Goal: Task Accomplishment & Management: Use online tool/utility

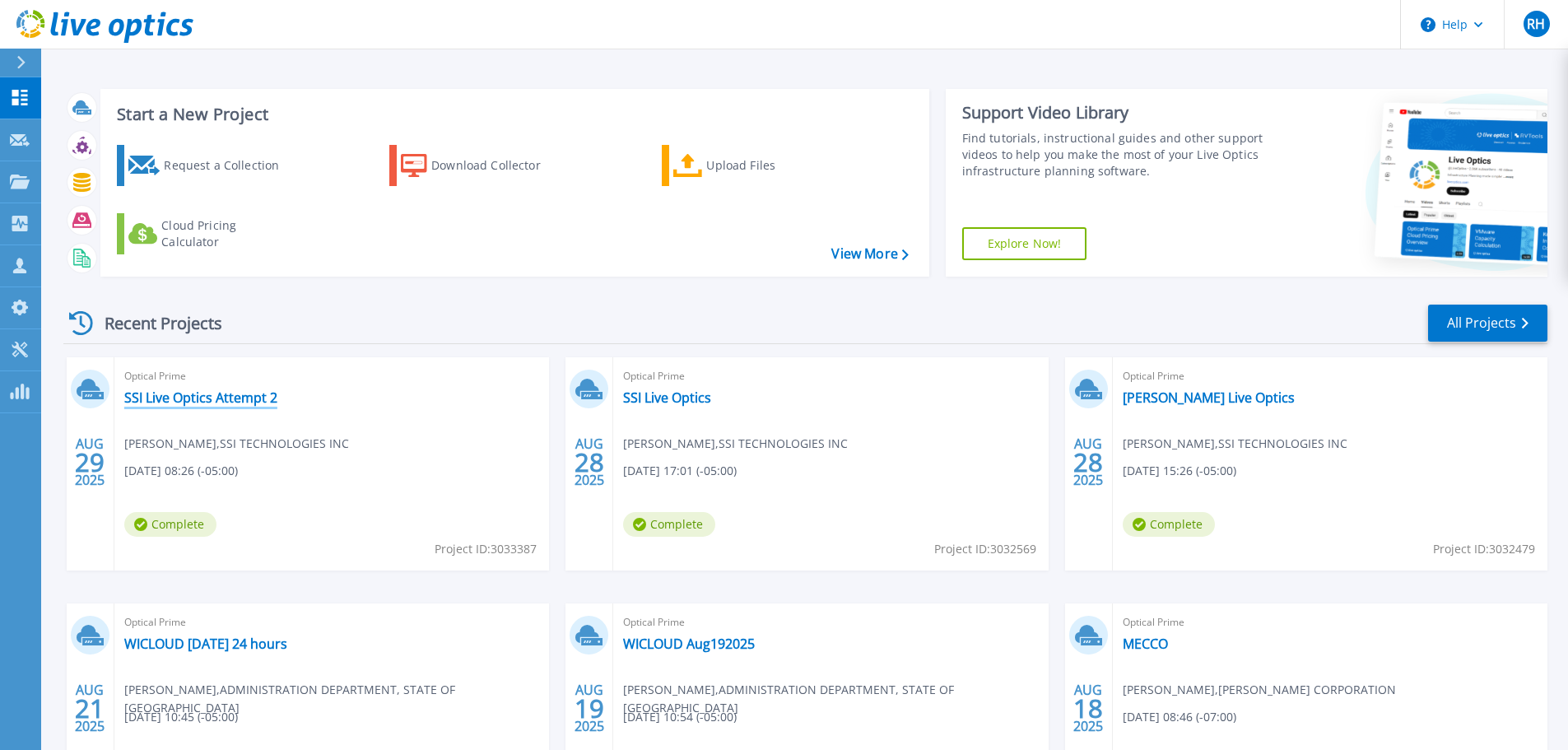
click at [165, 395] on link "SSI Live Optics Attempt 2" at bounding box center [201, 397] width 153 height 17
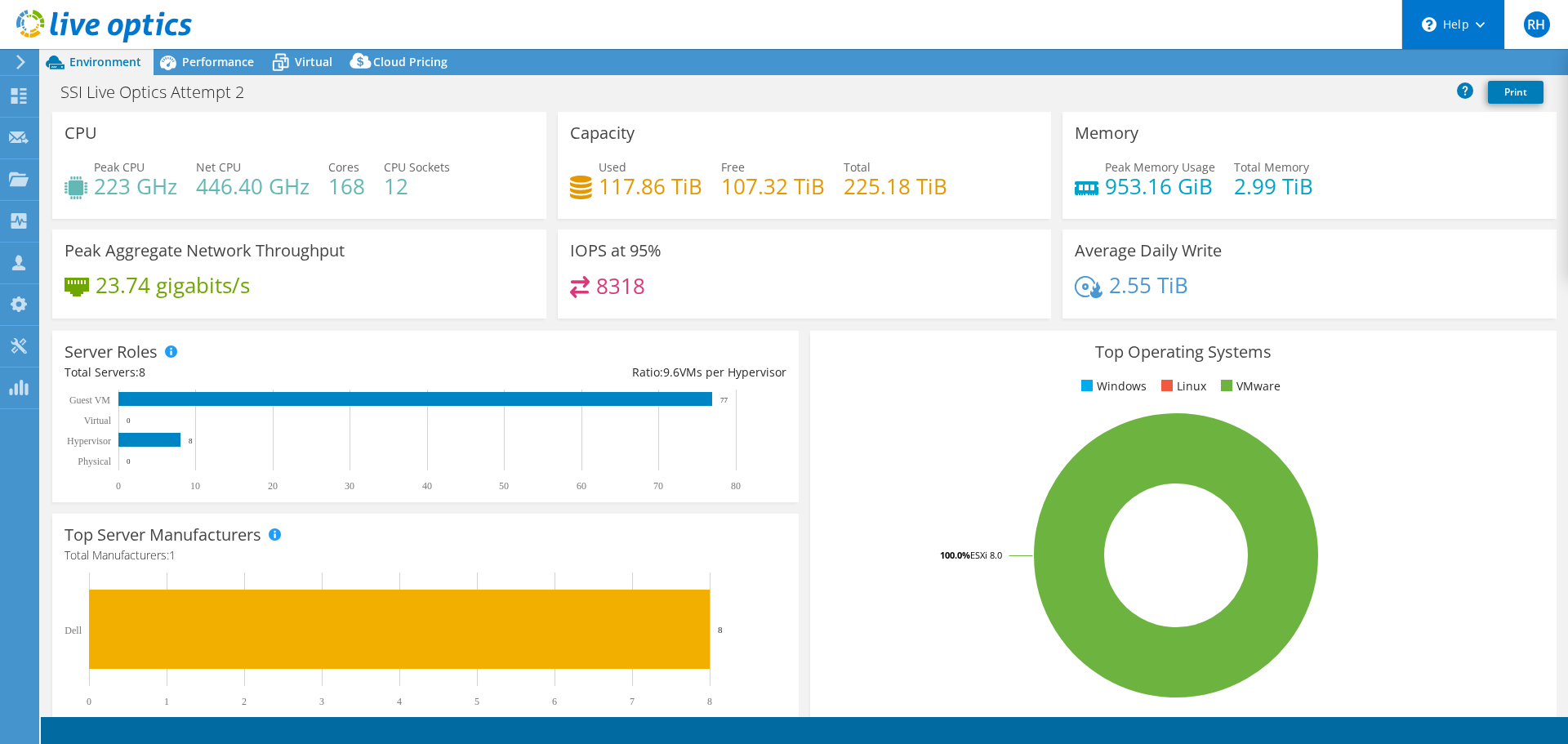
select select "USD"
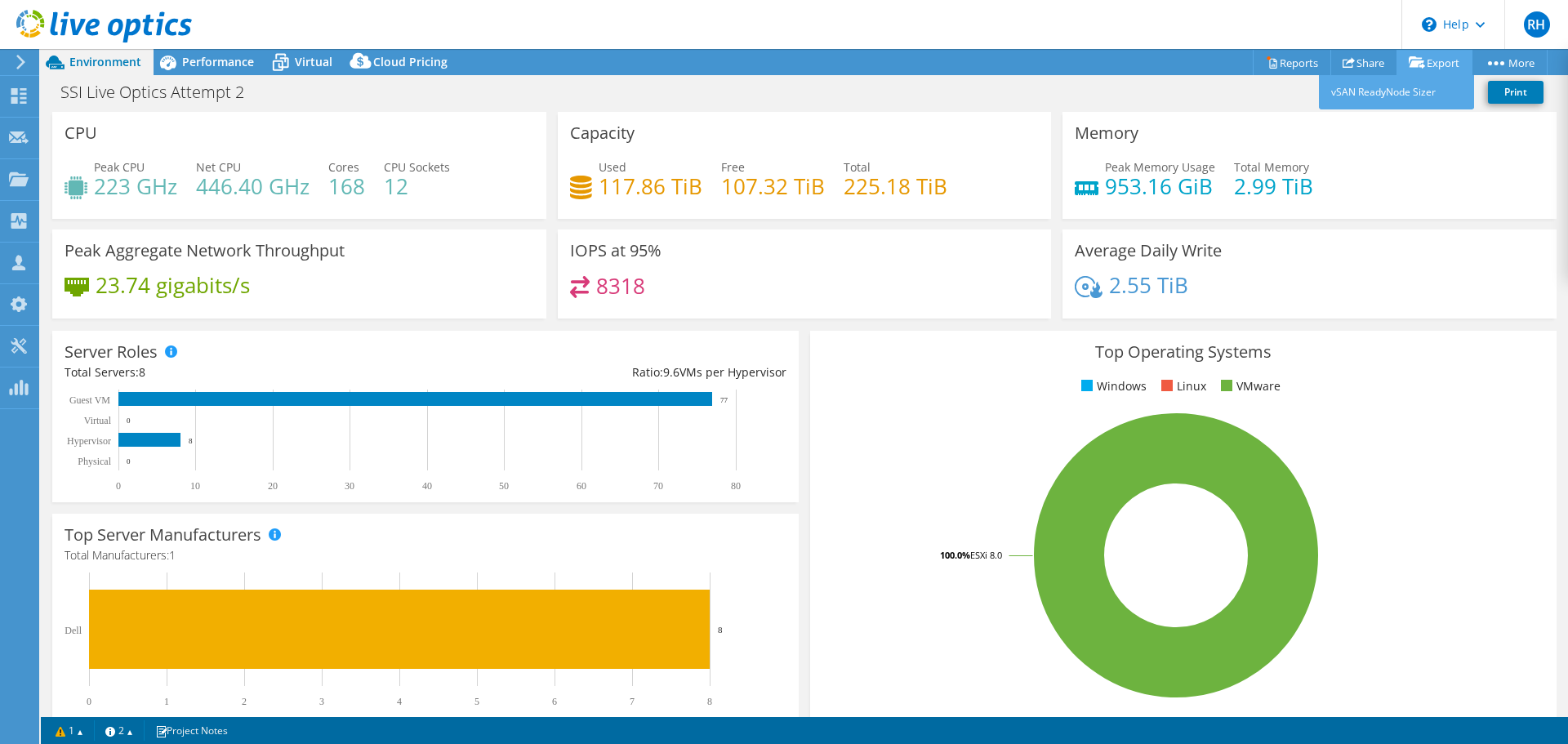
click at [1433, 59] on link "Export" at bounding box center [1434, 62] width 76 height 25
drag, startPoint x: 1286, startPoint y: 58, endPoint x: 1280, endPoint y: 71, distance: 14.3
click at [1285, 58] on link "Reports" at bounding box center [1292, 62] width 79 height 25
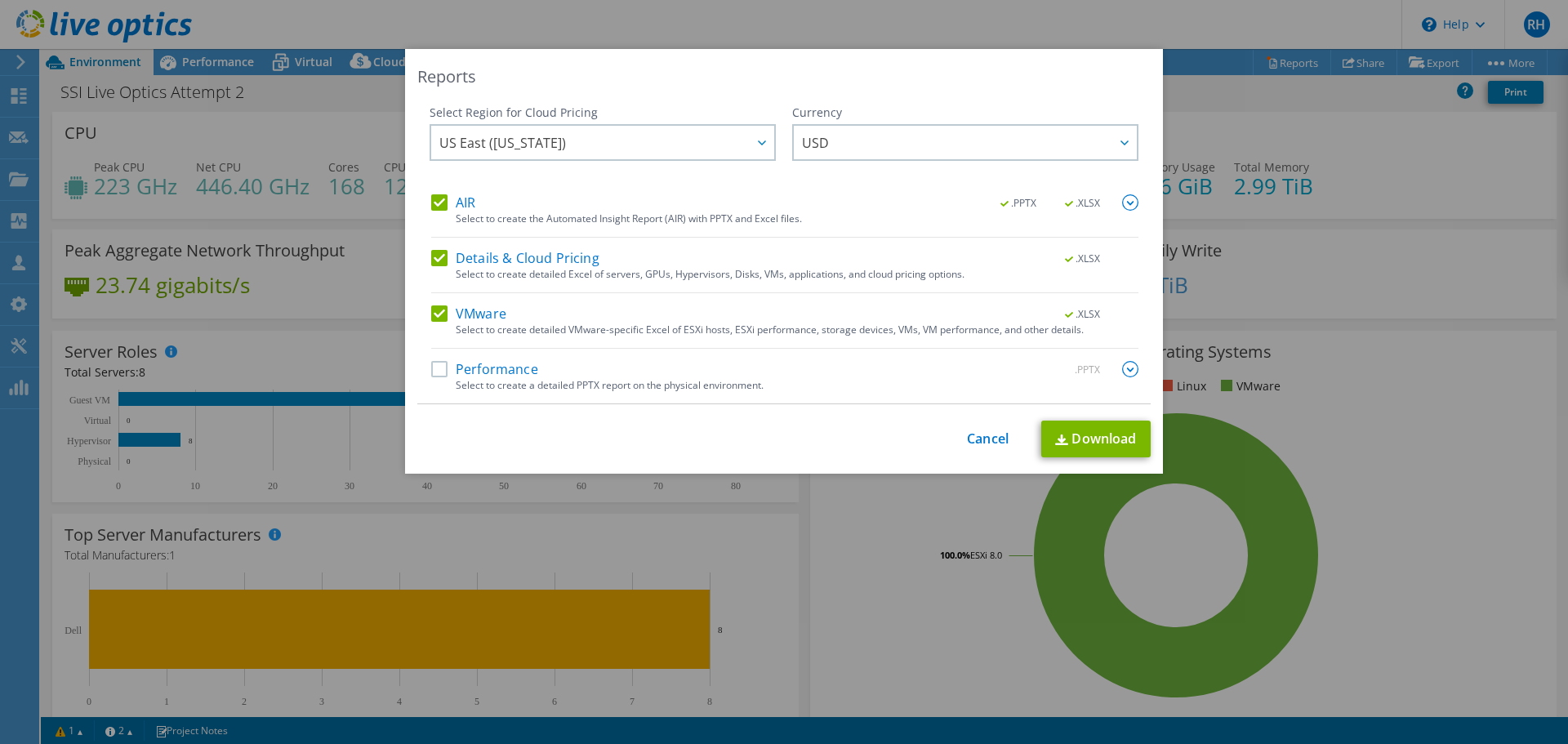
click at [434, 369] on label "Performance" at bounding box center [485, 369] width 107 height 17
click at [0, 0] on input "Performance" at bounding box center [0, 0] width 0 height 0
click at [1064, 432] on link "Download" at bounding box center [1095, 438] width 109 height 37
click at [988, 432] on link "Cancel" at bounding box center [988, 439] width 42 height 16
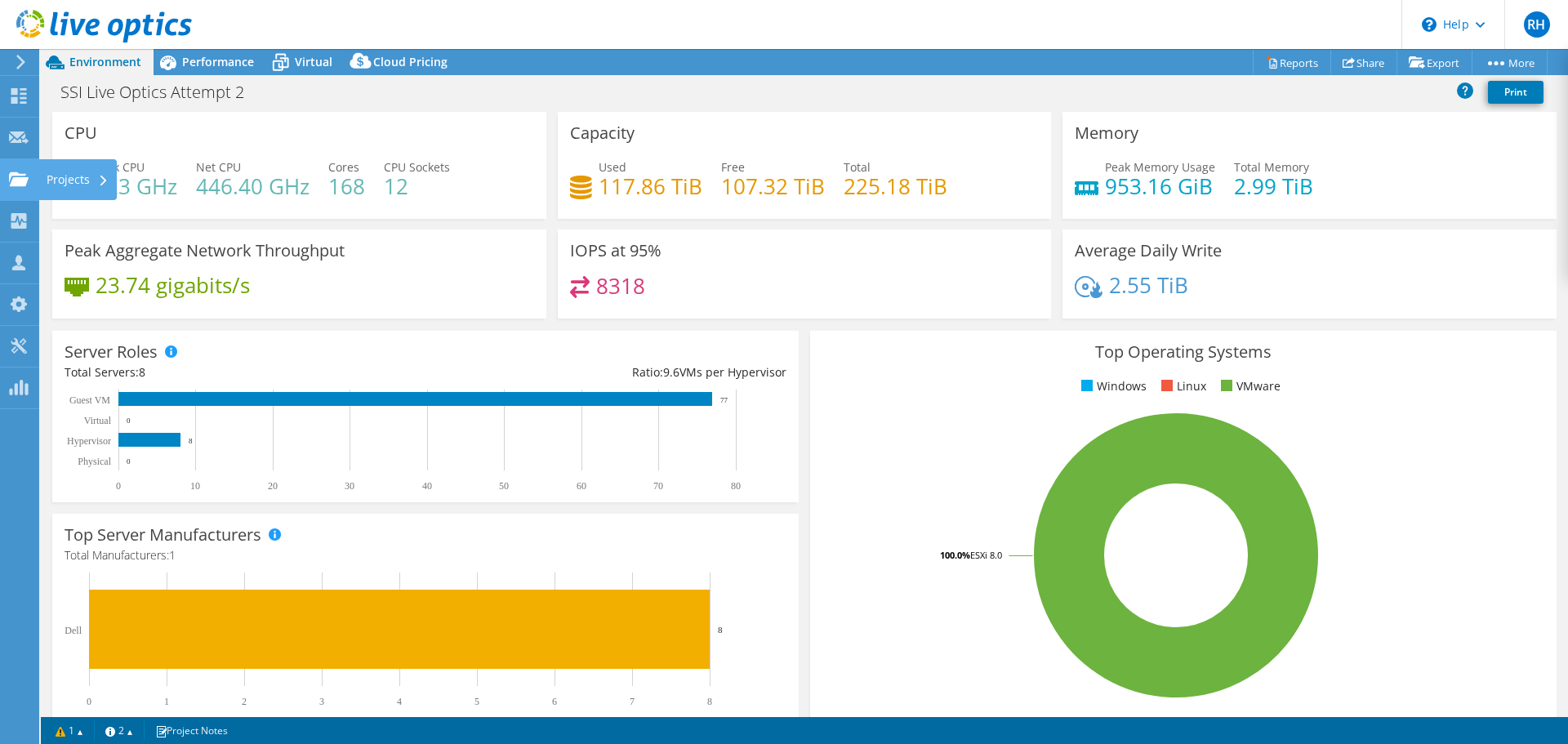
click at [20, 183] on use at bounding box center [18, 178] width 19 height 14
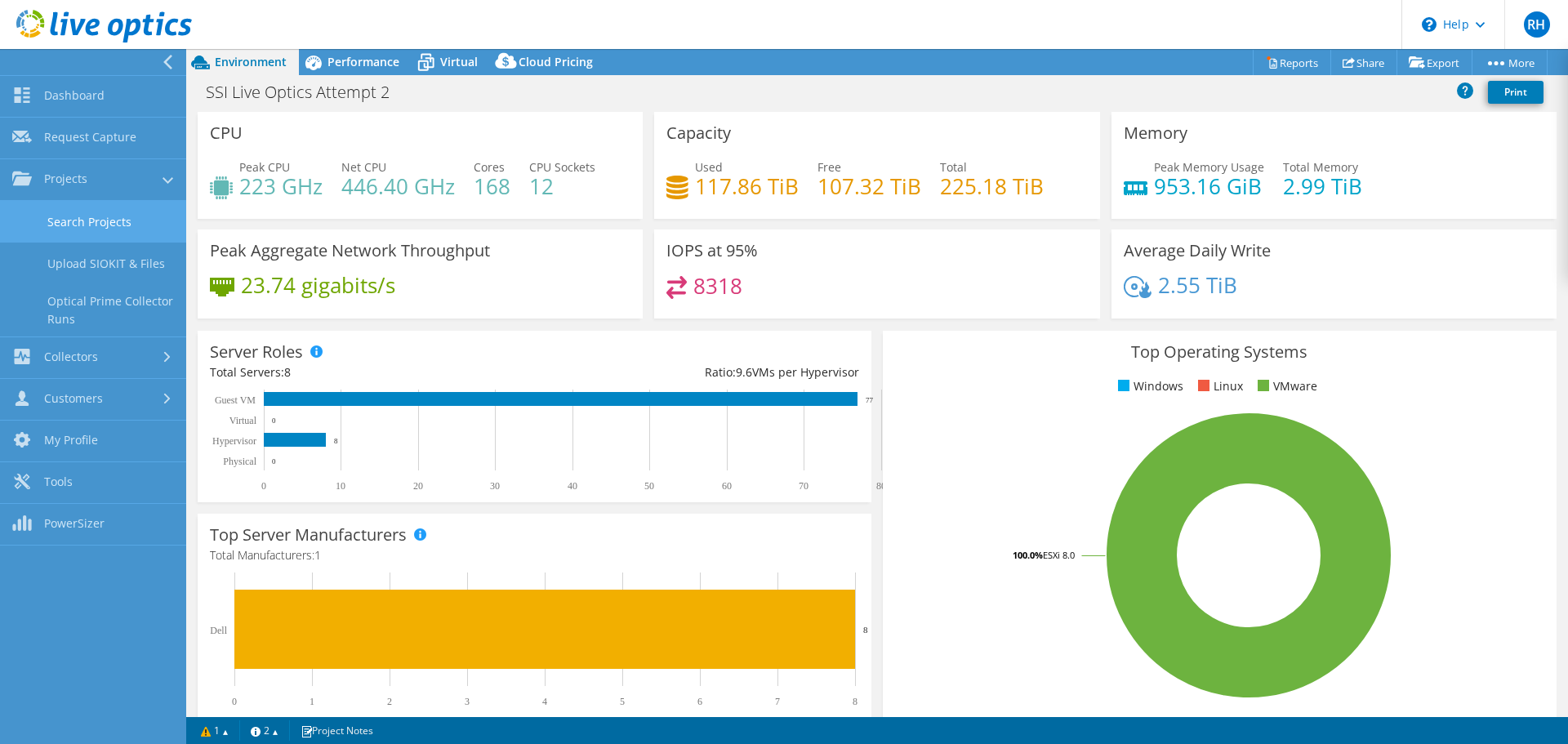
click at [69, 217] on link "Search Projects" at bounding box center [93, 222] width 186 height 42
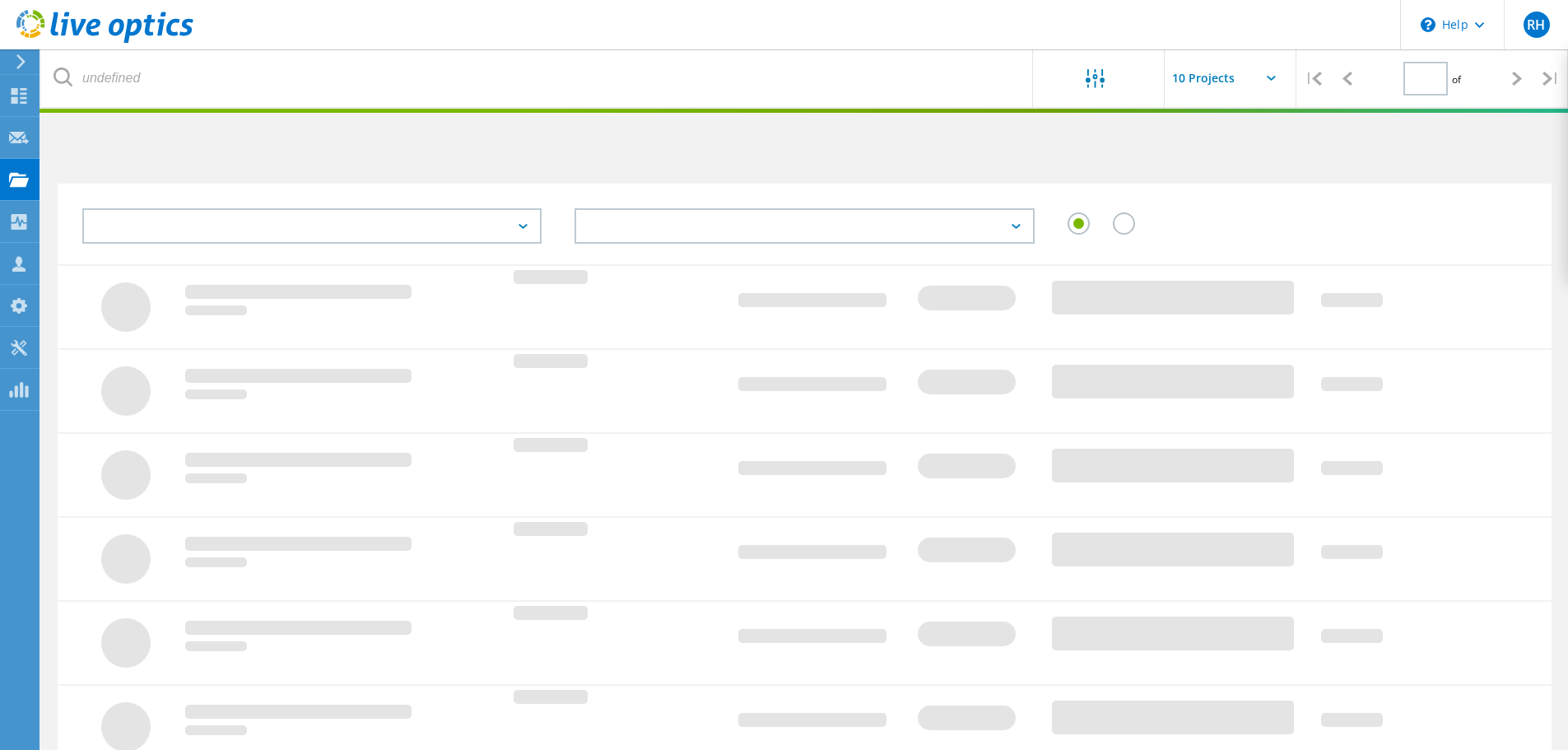
type input "1"
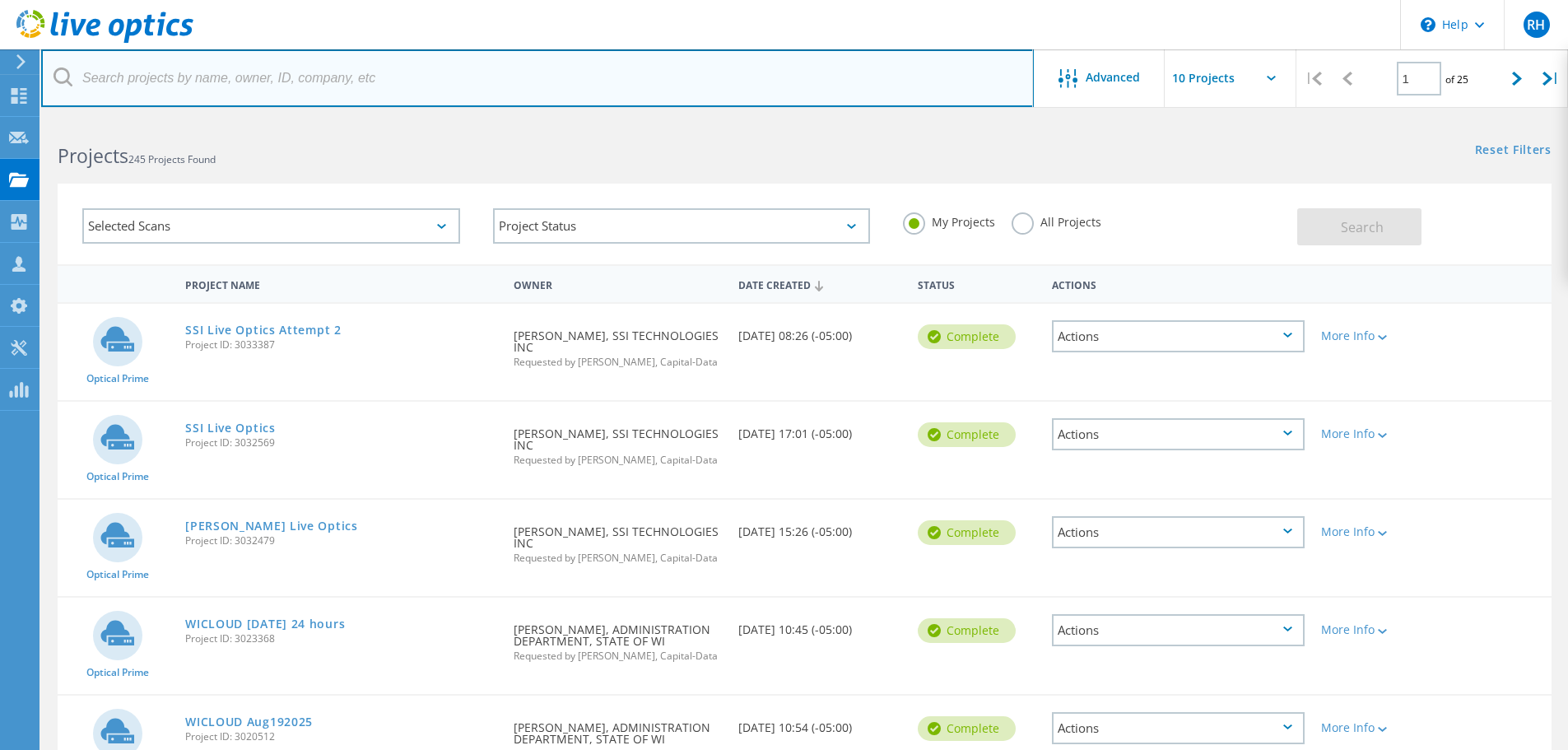
click at [191, 94] on input "text" at bounding box center [537, 77] width 992 height 57
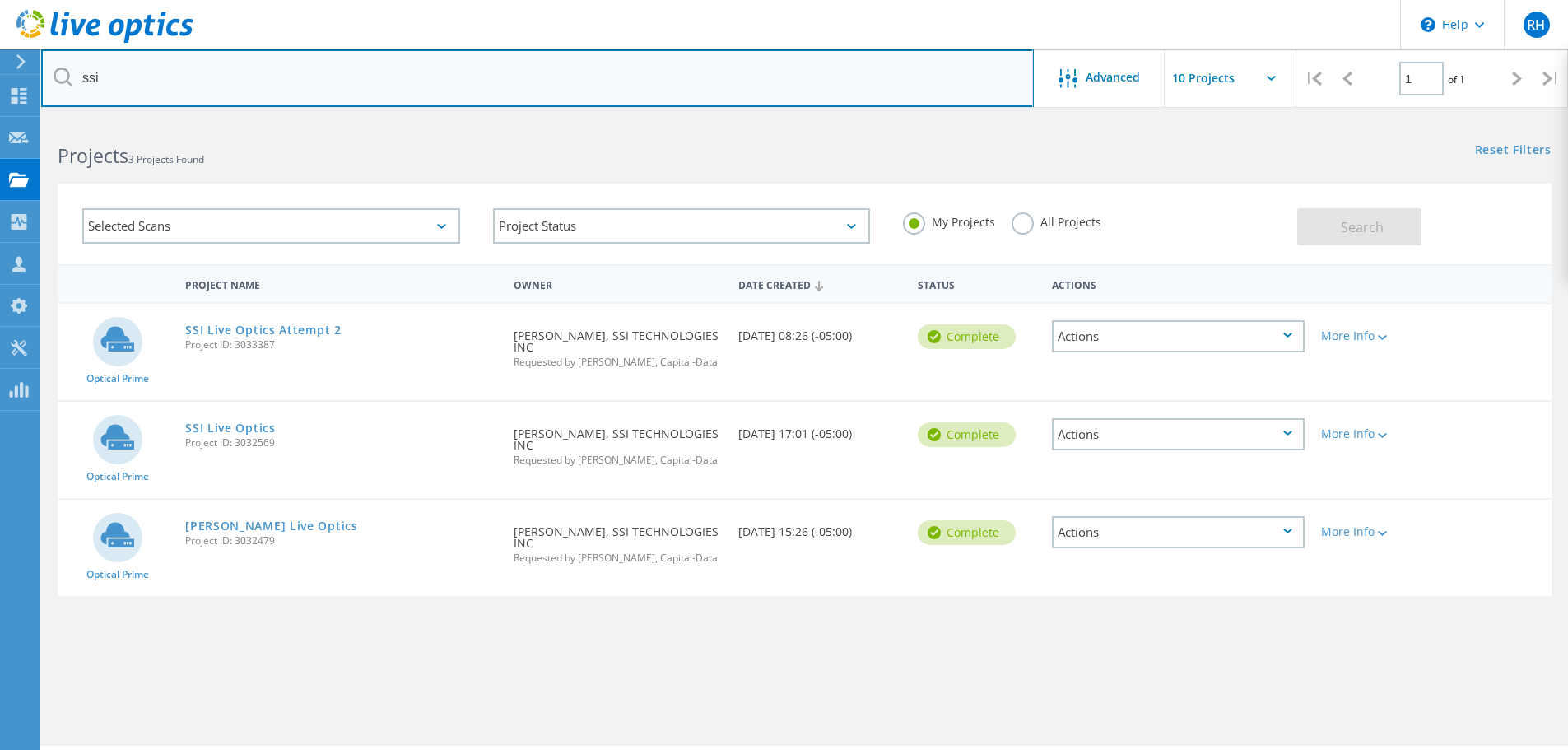
drag, startPoint x: 107, startPoint y: 83, endPoint x: 56, endPoint y: 84, distance: 51.0
click at [56, 84] on div "ssi" at bounding box center [537, 77] width 991 height 57
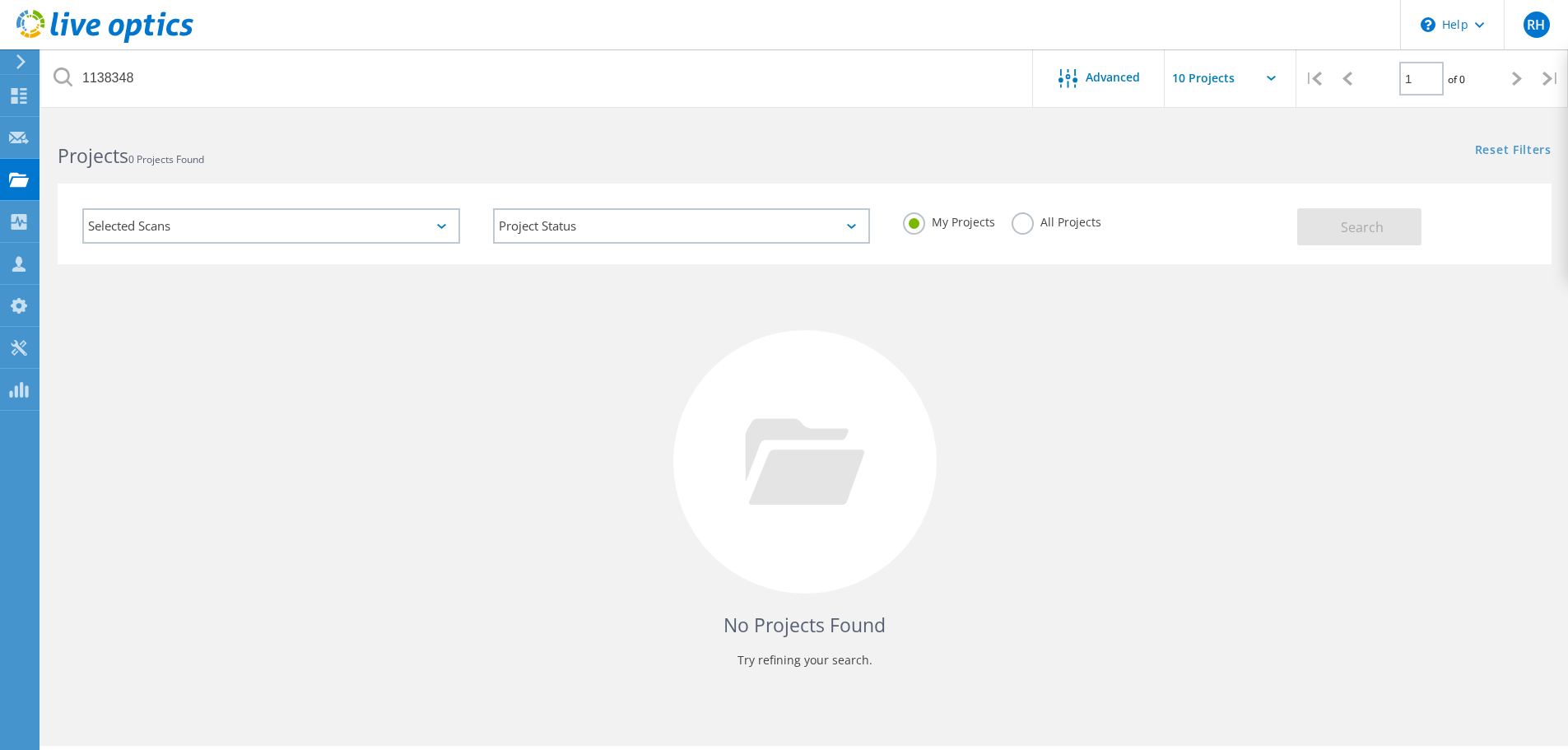
click at [1022, 224] on label "All Projects" at bounding box center [1056, 220] width 90 height 16
click at [0, 0] on input "All Projects" at bounding box center [0, 0] width 0 height 0
click at [1376, 237] on button "Search" at bounding box center [1358, 227] width 124 height 37
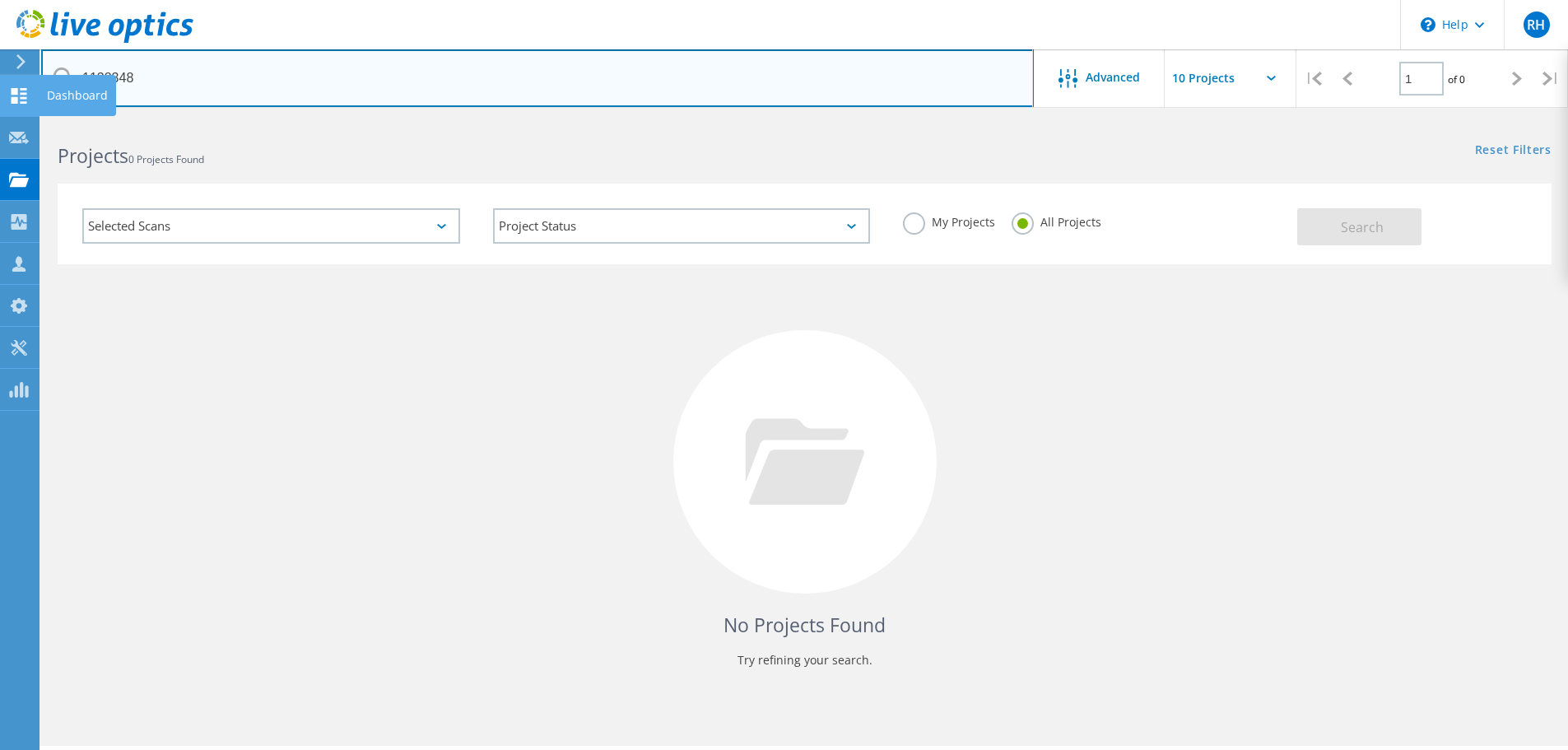
drag, startPoint x: 144, startPoint y: 85, endPoint x: 4, endPoint y: 85, distance: 140.0
click at [2, 120] on div "\n Help Explore Helpful Articles Contact Support RH Partner Team Member Rod Ham…" at bounding box center [784, 458] width 1568 height 676
drag, startPoint x: 187, startPoint y: 87, endPoint x: 61, endPoint y: 70, distance: 127.1
click at [61, 70] on div "1138348" at bounding box center [537, 77] width 991 height 57
type input "ssi"
